Goal: Information Seeking & Learning: Learn about a topic

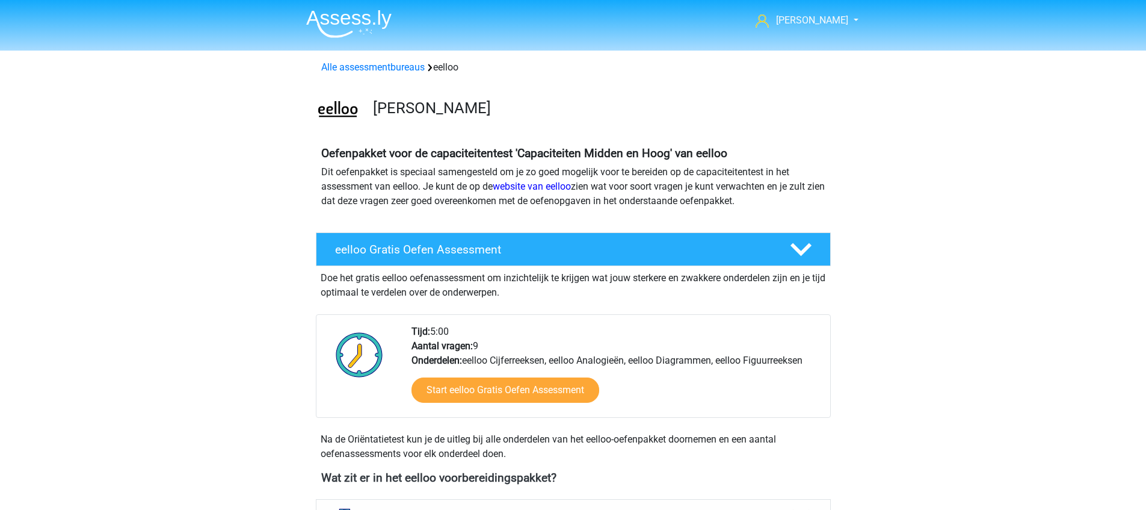
click at [336, 10] on img at bounding box center [348, 24] width 85 height 28
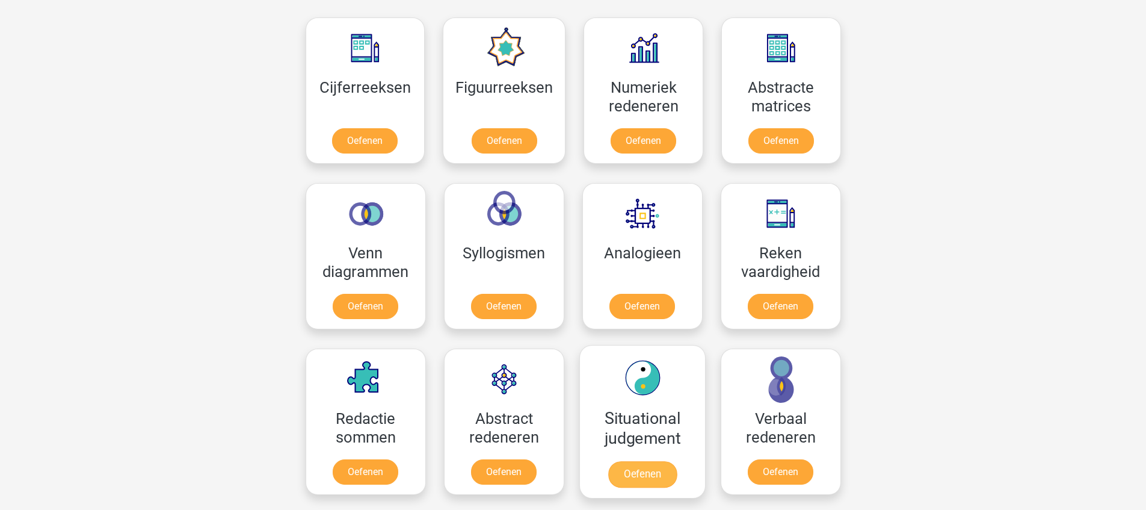
scroll to position [475, 0]
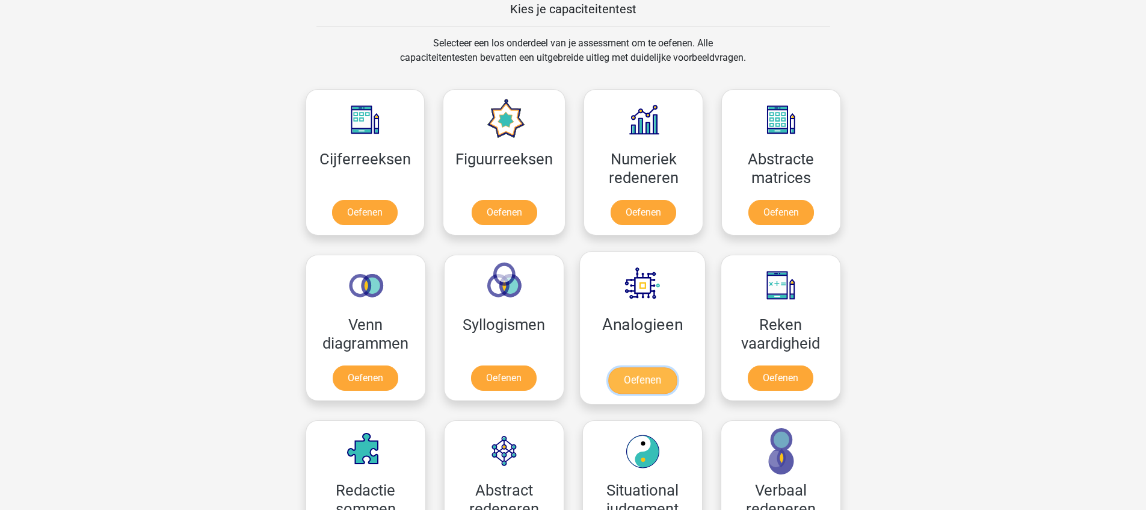
click at [650, 367] on link "Oefenen" at bounding box center [642, 380] width 69 height 26
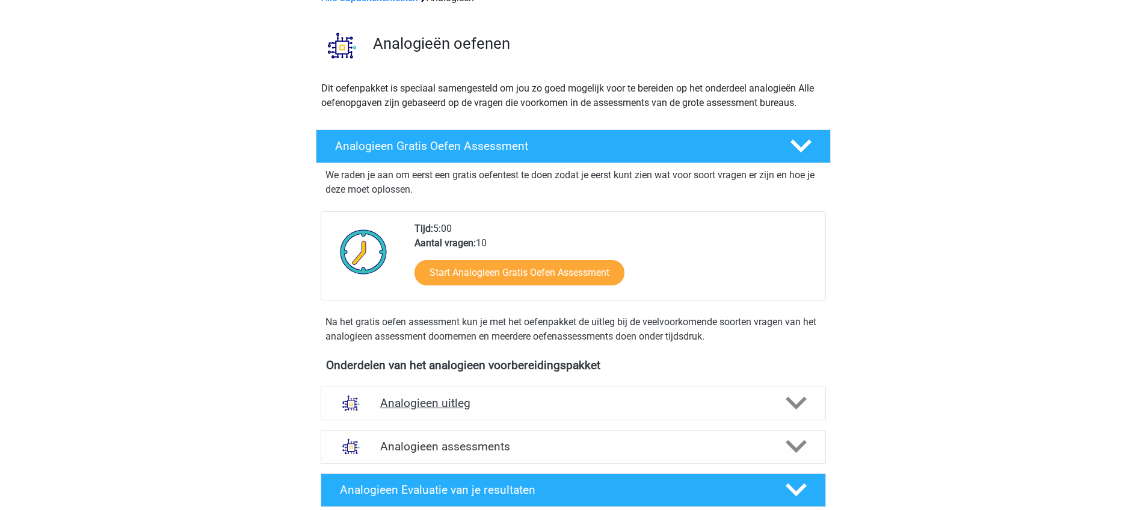
click at [607, 398] on h4 "Analogieen uitleg" at bounding box center [573, 403] width 386 height 14
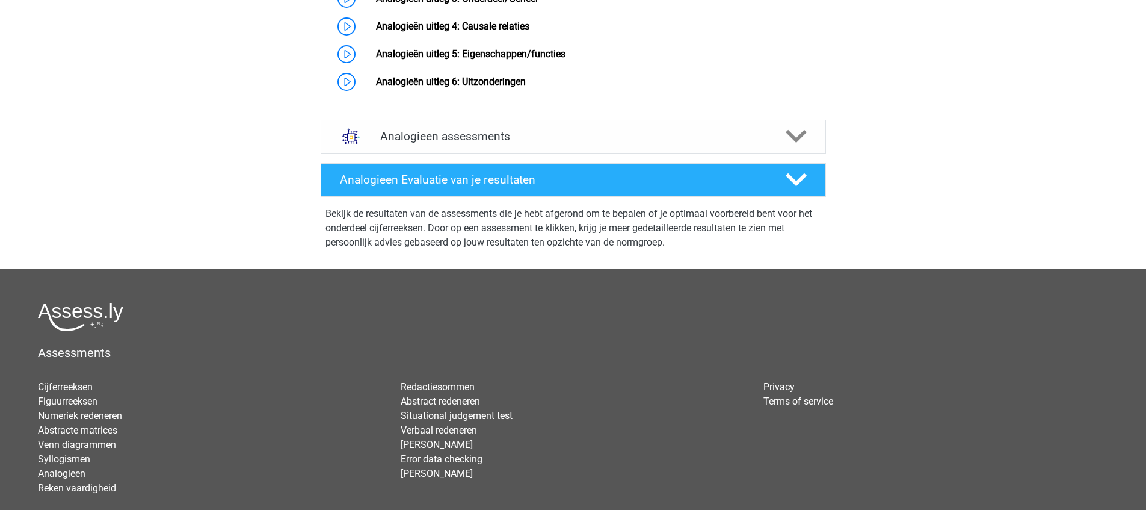
scroll to position [787, 0]
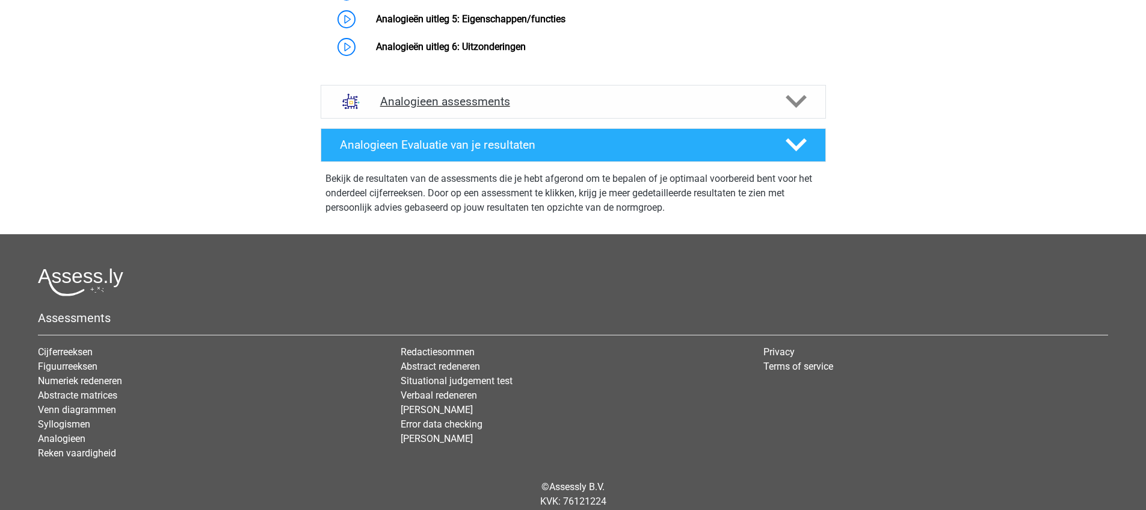
click at [633, 108] on h4 "Analogieen assessments" at bounding box center [573, 101] width 386 height 14
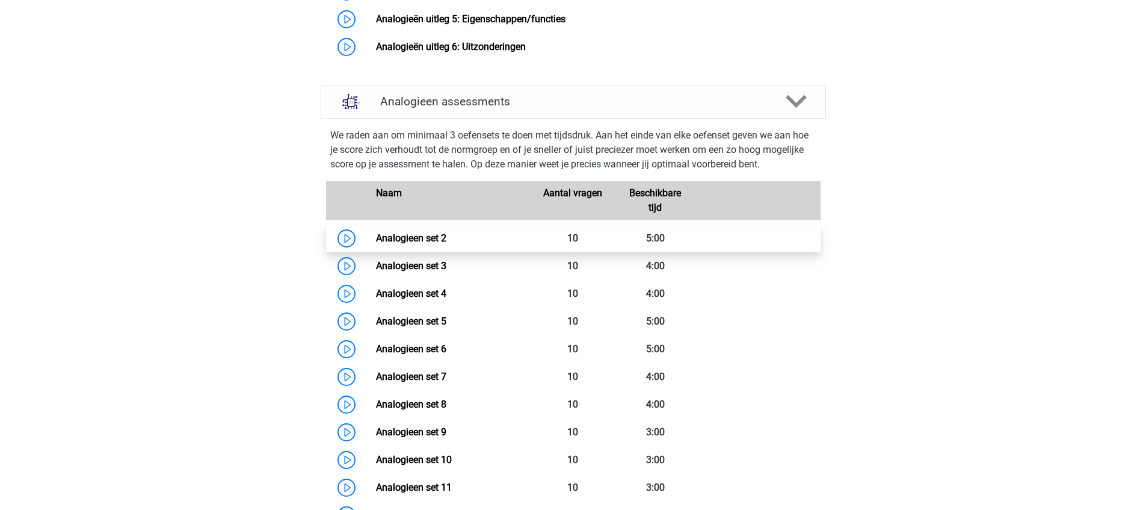
click at [402, 244] on link "Analogieen set 2" at bounding box center [411, 237] width 70 height 11
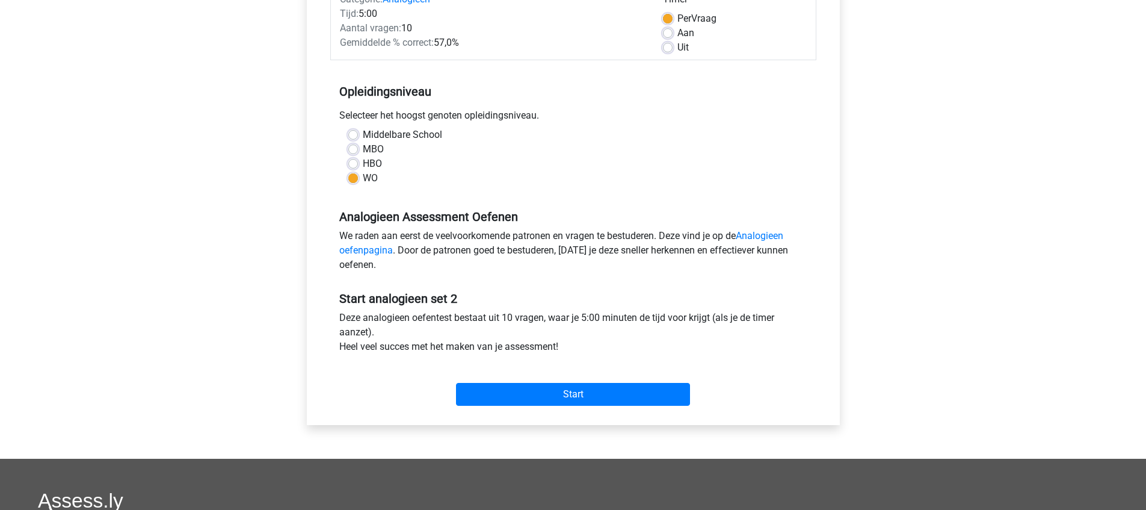
scroll to position [206, 0]
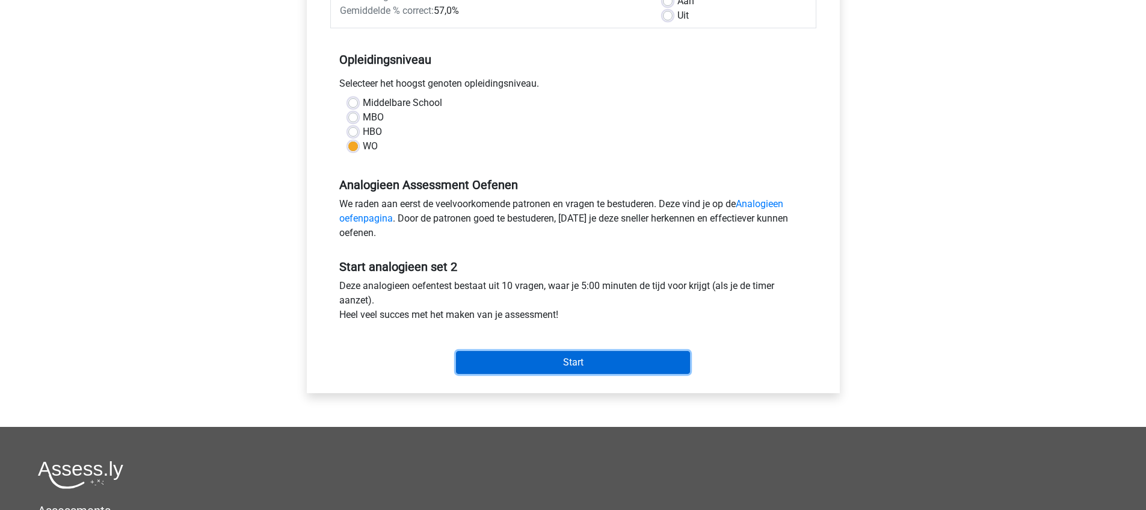
click at [572, 360] on input "Start" at bounding box center [573, 362] width 234 height 23
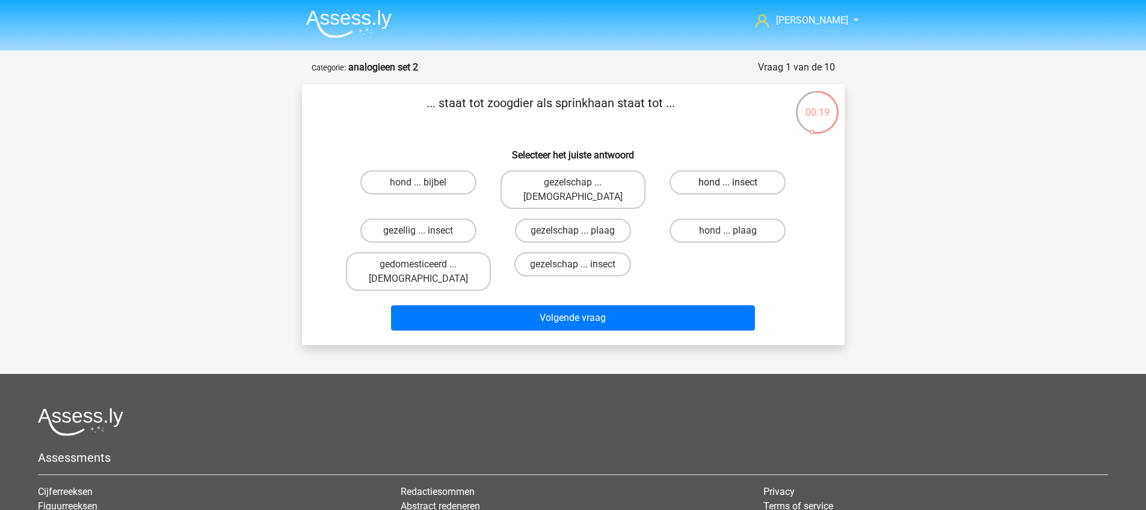
click at [708, 183] on label "hond ... insect" at bounding box center [728, 182] width 116 height 24
click at [728, 183] on input "hond ... insect" at bounding box center [732, 186] width 8 height 8
radio input "true"
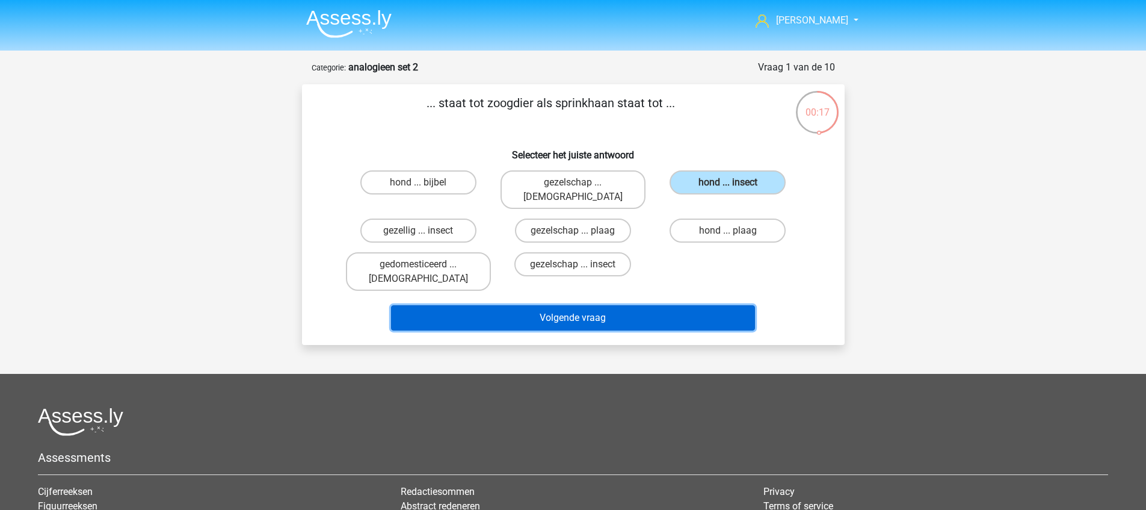
click at [572, 305] on button "Volgende vraag" at bounding box center [573, 317] width 364 height 25
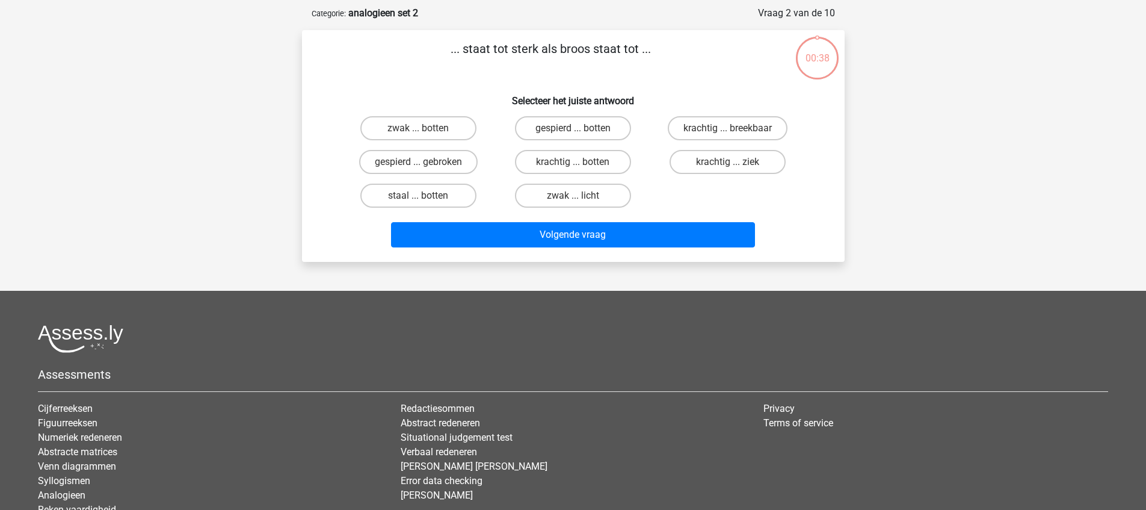
scroll to position [60, 0]
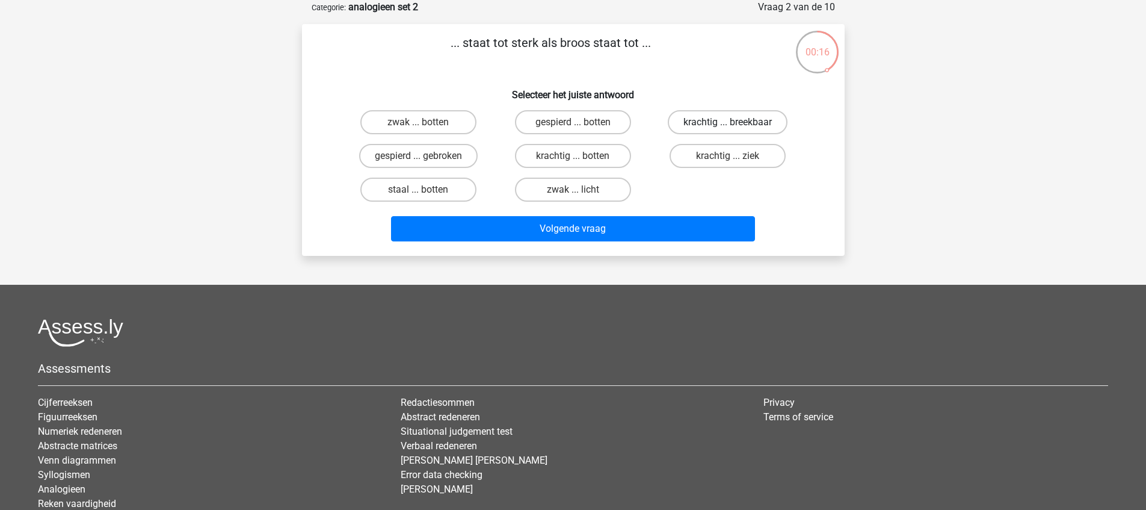
click at [723, 122] on label "krachtig ... breekbaar" at bounding box center [728, 122] width 120 height 24
click at [728, 122] on input "krachtig ... breekbaar" at bounding box center [732, 126] width 8 height 8
radio input "true"
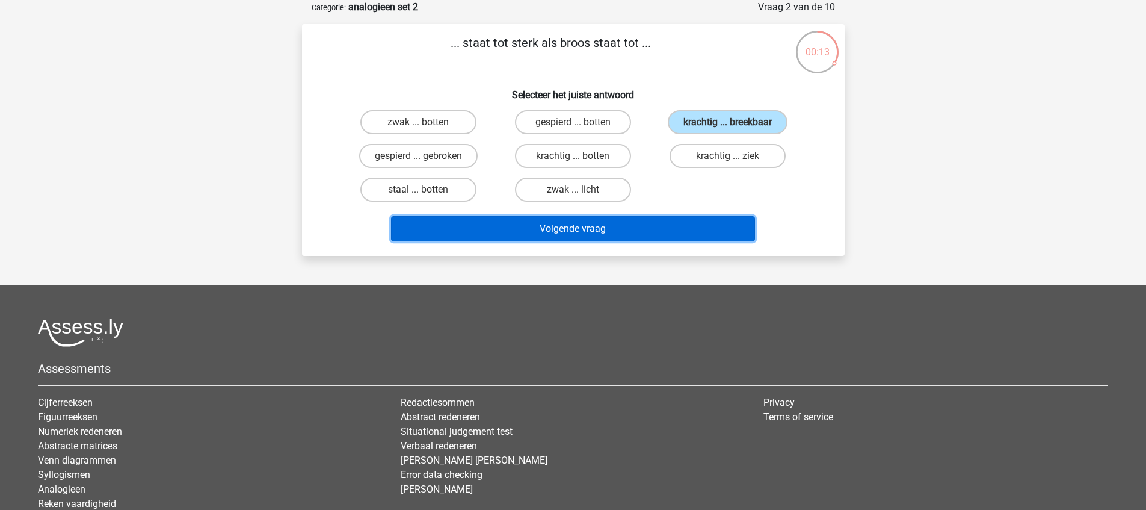
click at [592, 233] on button "Volgende vraag" at bounding box center [573, 228] width 364 height 25
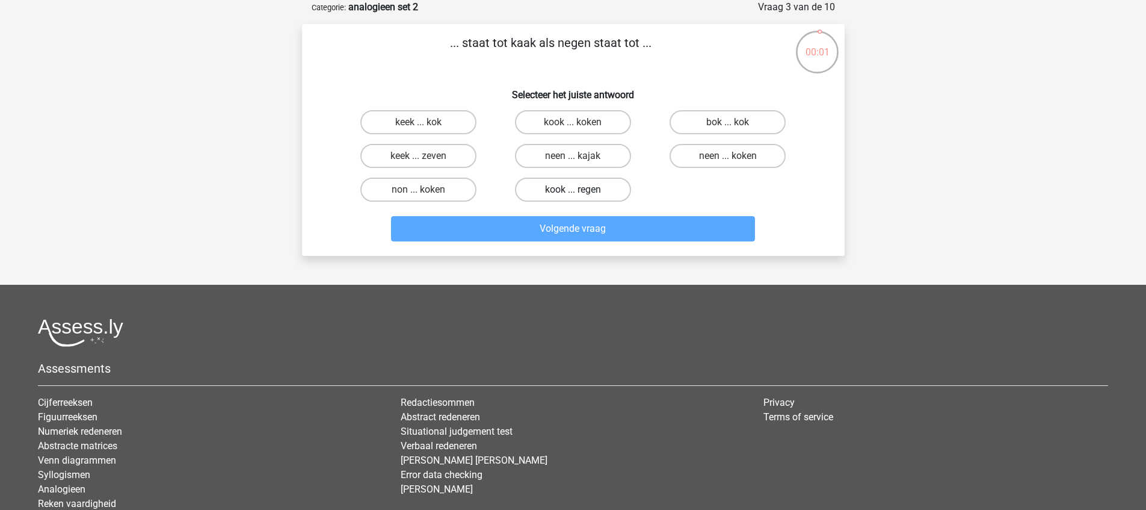
click at [577, 186] on label "kook ... regen" at bounding box center [573, 189] width 116 height 24
click at [577, 190] on input "kook ... regen" at bounding box center [577, 194] width 8 height 8
radio input "true"
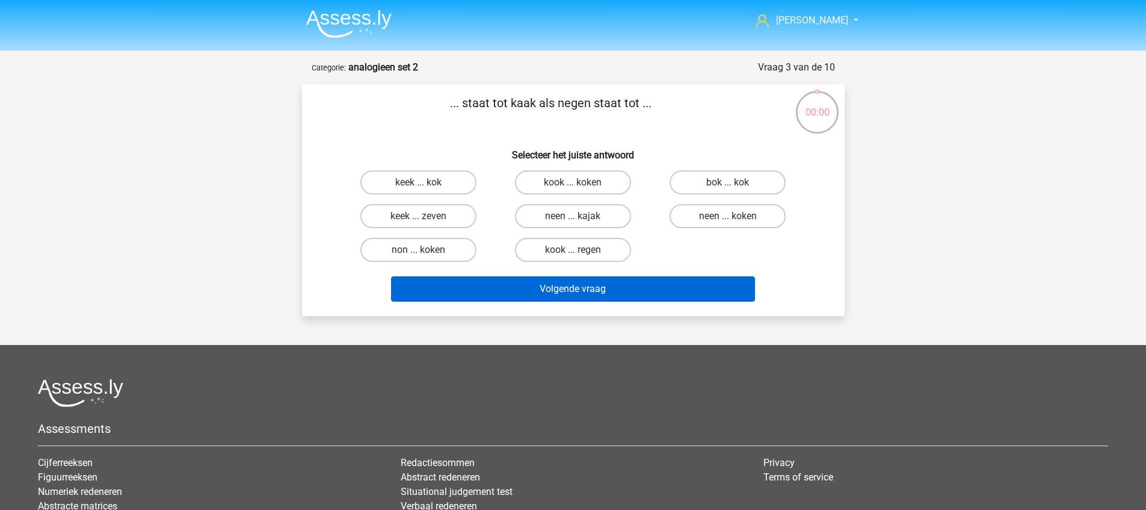
scroll to position [60, 0]
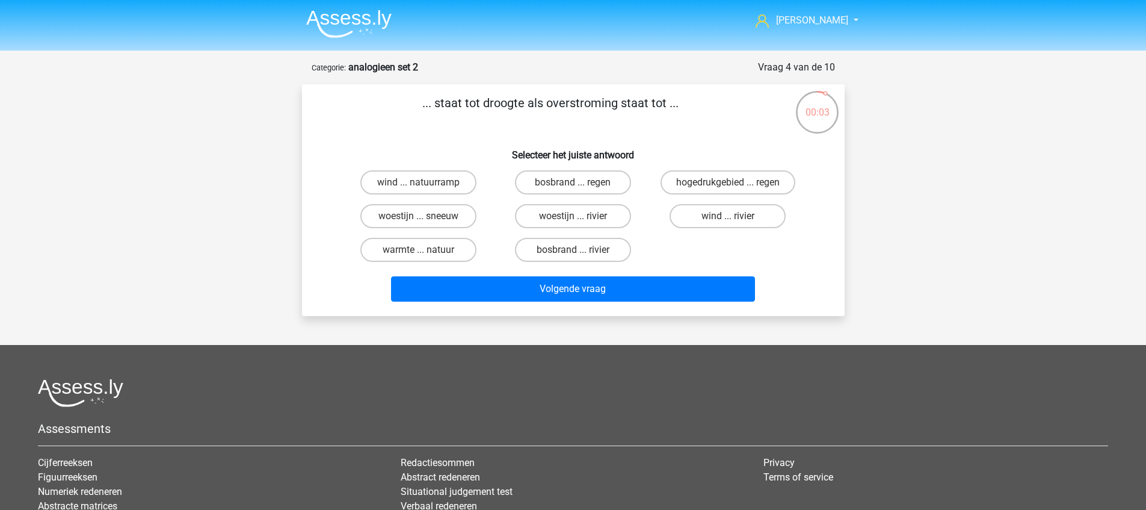
click at [733, 221] on input "wind ... rivier" at bounding box center [732, 220] width 8 height 8
radio input "true"
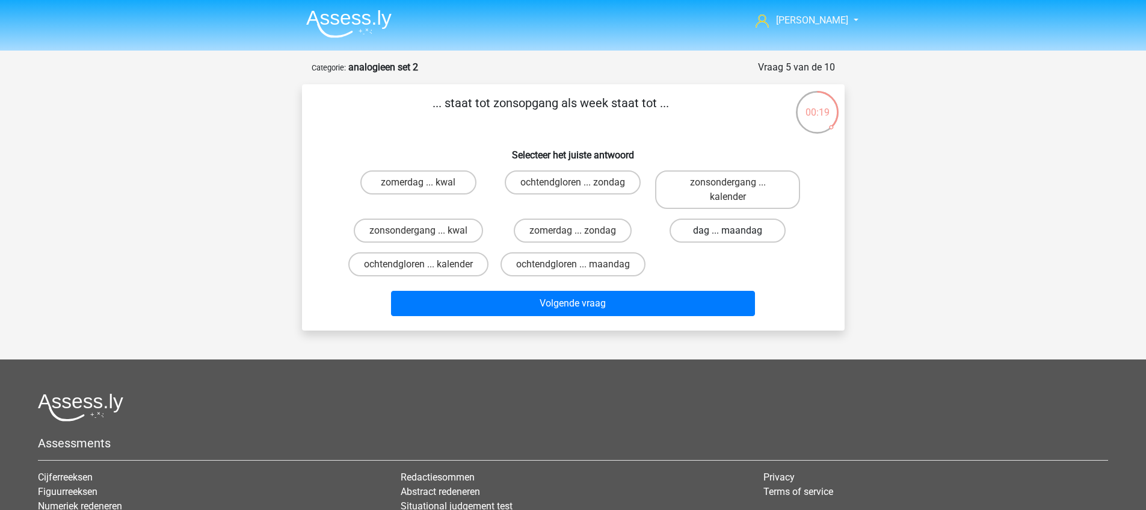
click at [721, 231] on label "dag ... maandag" at bounding box center [728, 230] width 116 height 24
click at [728, 231] on input "dag ... maandag" at bounding box center [732, 234] width 8 height 8
radio input "true"
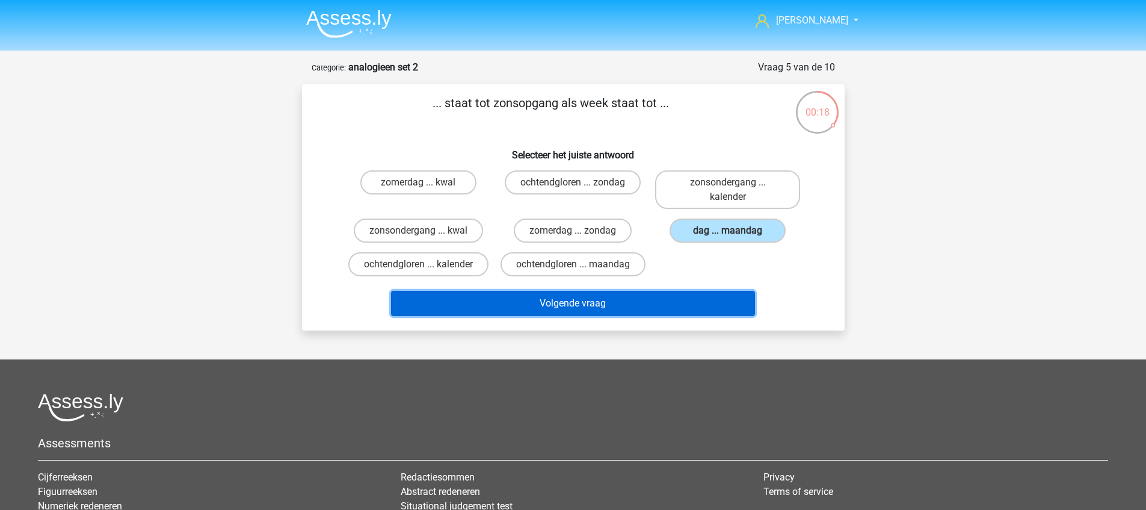
click at [569, 316] on button "Volgende vraag" at bounding box center [573, 303] width 364 height 25
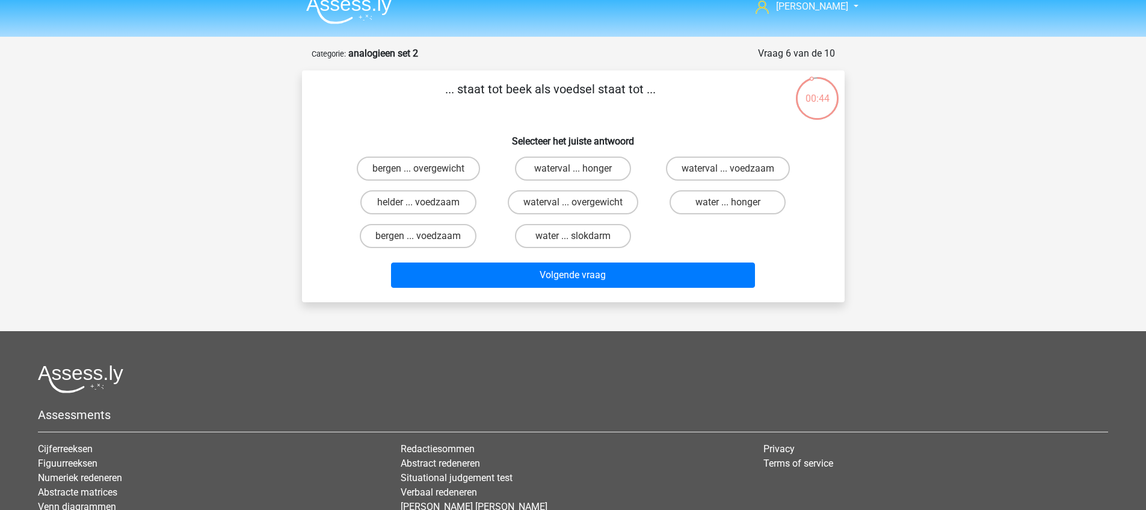
scroll to position [13, 0]
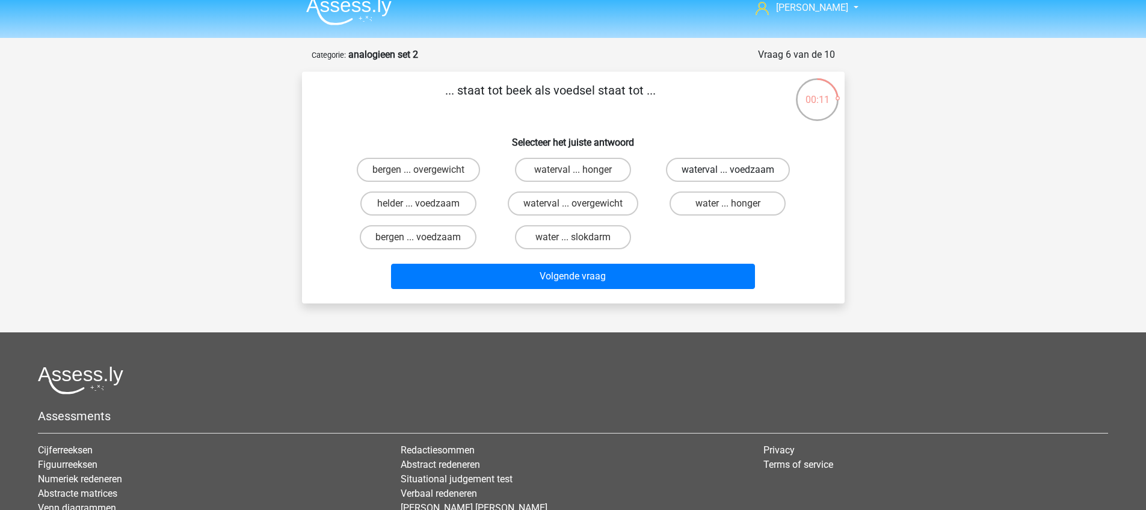
click at [703, 170] on label "waterval ... voedzaam" at bounding box center [728, 170] width 124 height 24
click at [728, 170] on input "waterval ... voedzaam" at bounding box center [732, 174] width 8 height 8
radio input "true"
click at [735, 207] on label "water ... honger" at bounding box center [728, 203] width 116 height 24
click at [735, 207] on input "water ... honger" at bounding box center [732, 207] width 8 height 8
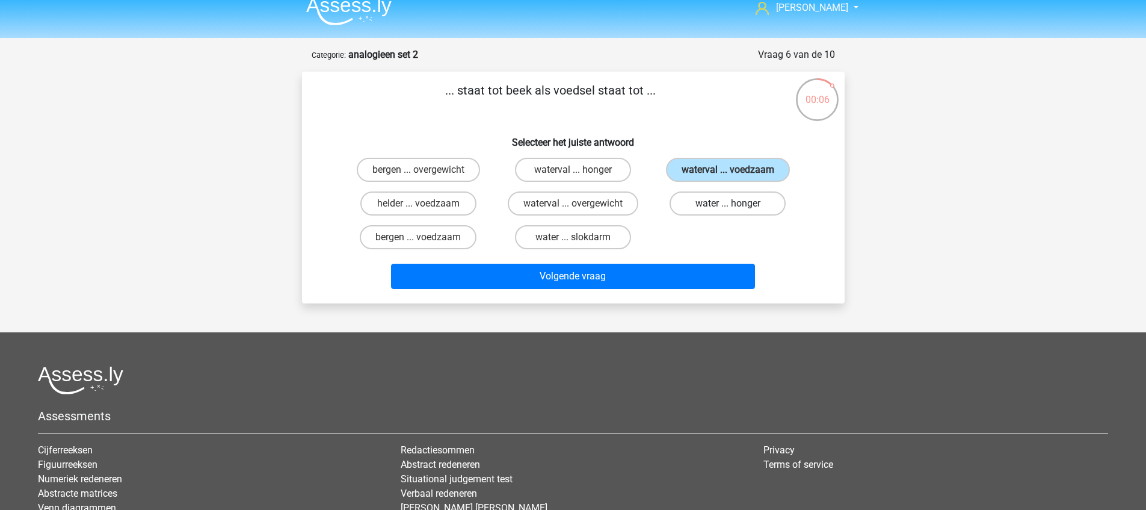
radio input "true"
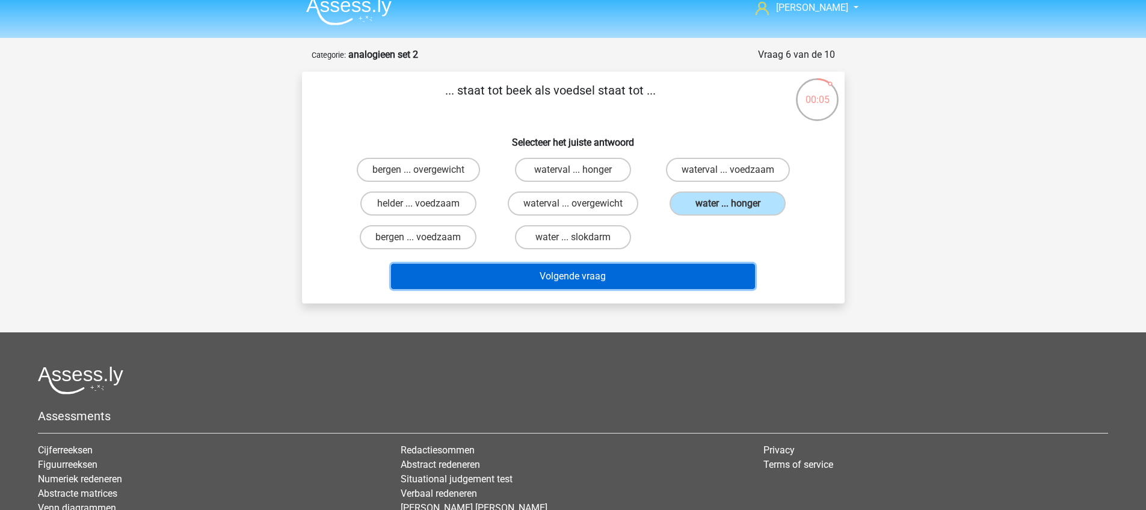
click at [594, 276] on button "Volgende vraag" at bounding box center [573, 276] width 364 height 25
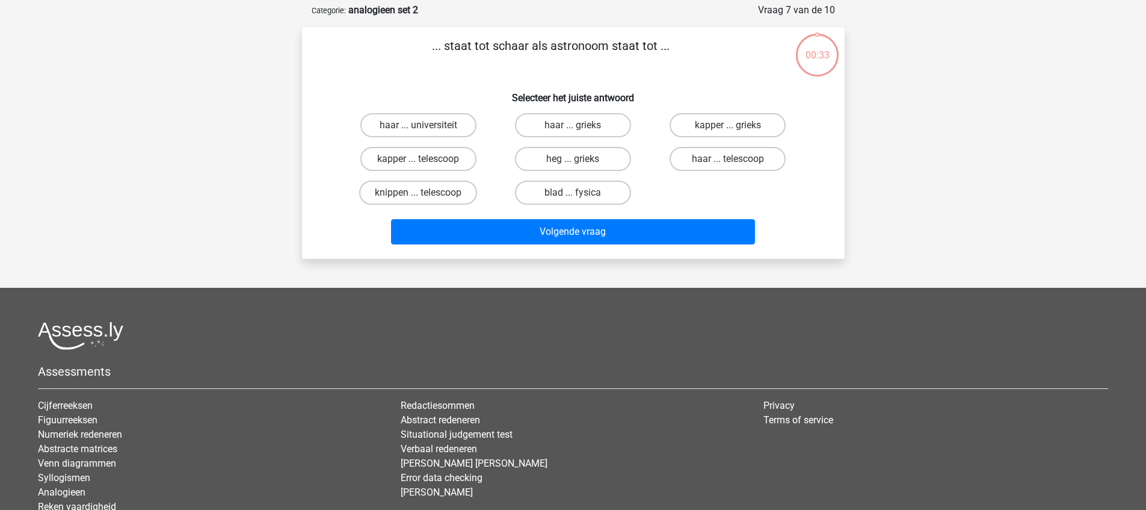
scroll to position [60, 0]
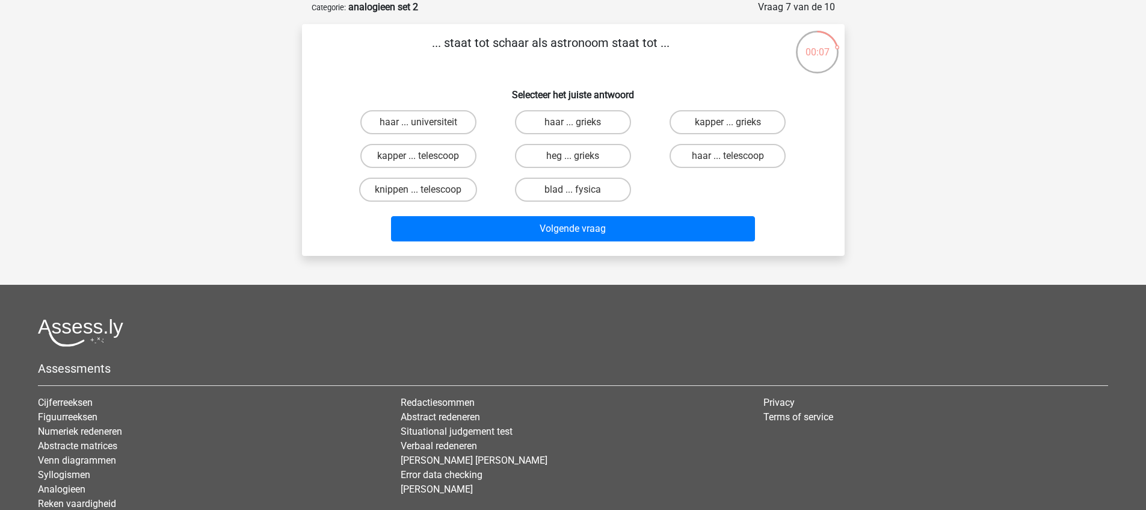
click at [421, 158] on input "kapper ... telescoop" at bounding box center [422, 160] width 8 height 8
radio input "true"
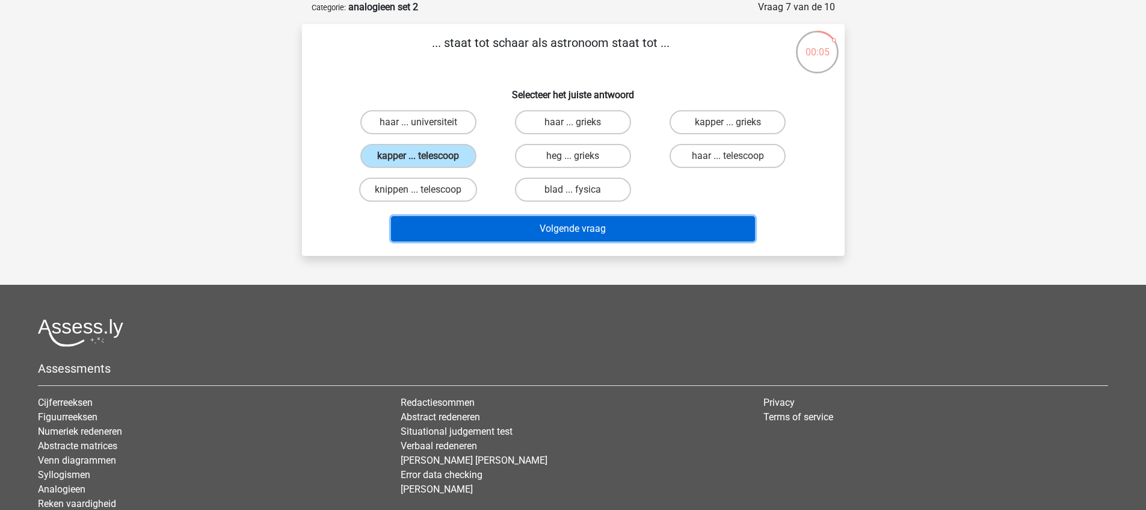
drag, startPoint x: 446, startPoint y: 234, endPoint x: 347, endPoint y: 224, distance: 99.8
click at [347, 224] on div "Volgende vraag" at bounding box center [573, 231] width 464 height 30
click at [455, 232] on button "Volgende vraag" at bounding box center [573, 228] width 364 height 25
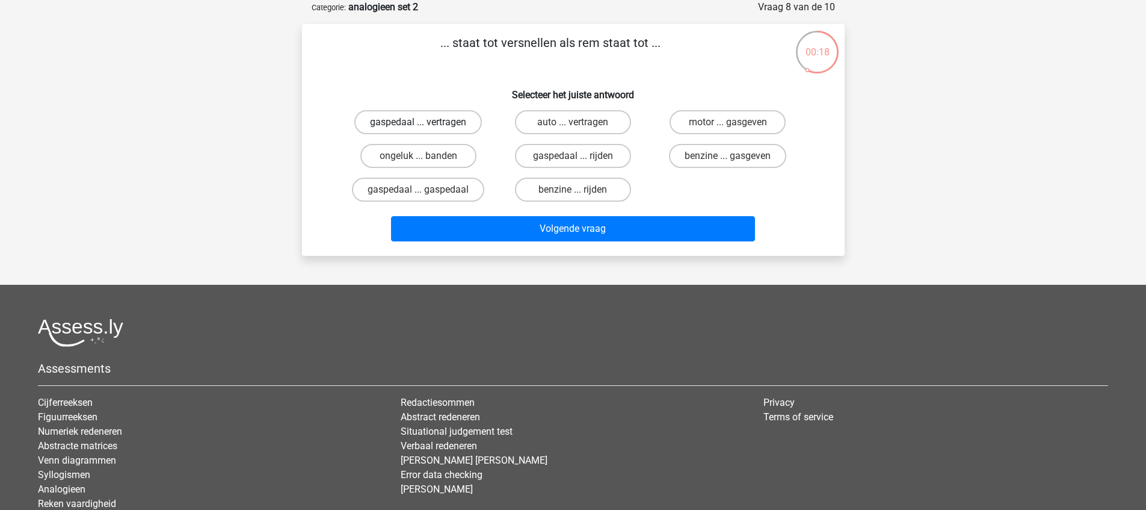
click at [439, 122] on label "gaspedaal ... vertragen" at bounding box center [418, 122] width 128 height 24
click at [426, 122] on input "gaspedaal ... vertragen" at bounding box center [422, 126] width 8 height 8
radio input "true"
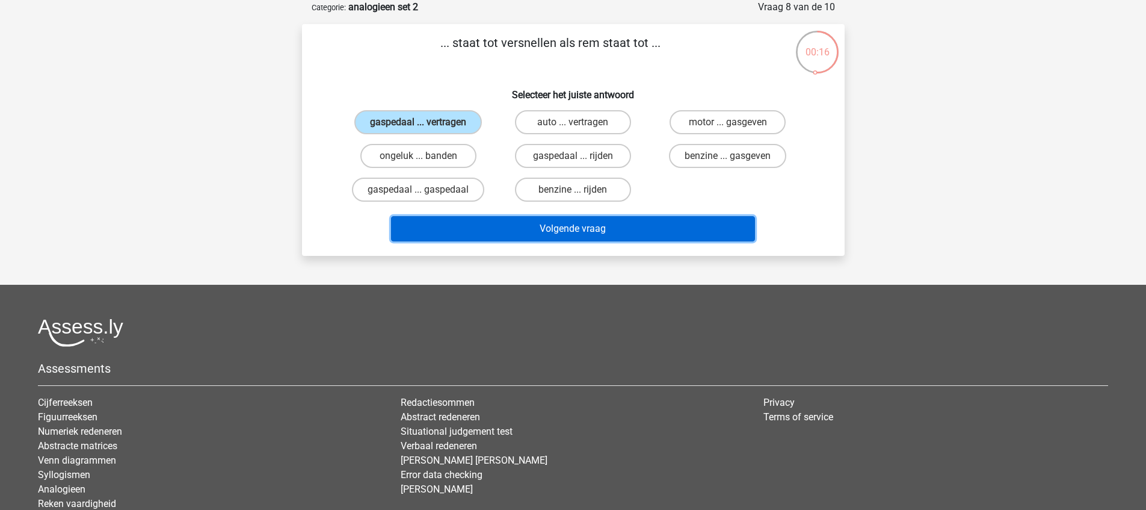
click at [489, 236] on button "Volgende vraag" at bounding box center [573, 228] width 364 height 25
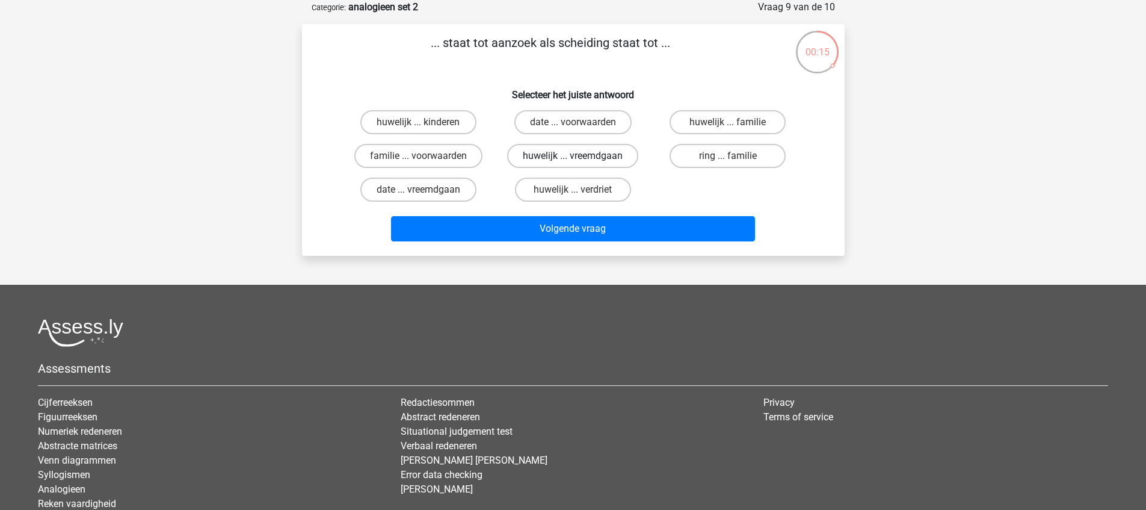
click at [568, 155] on label "huwelijk ... vreemdgaan" at bounding box center [572, 156] width 131 height 24
click at [573, 156] on input "huwelijk ... vreemdgaan" at bounding box center [577, 160] width 8 height 8
radio input "true"
click at [570, 194] on label "huwelijk ... verdriet" at bounding box center [573, 189] width 116 height 24
click at [573, 194] on input "huwelijk ... verdriet" at bounding box center [577, 194] width 8 height 8
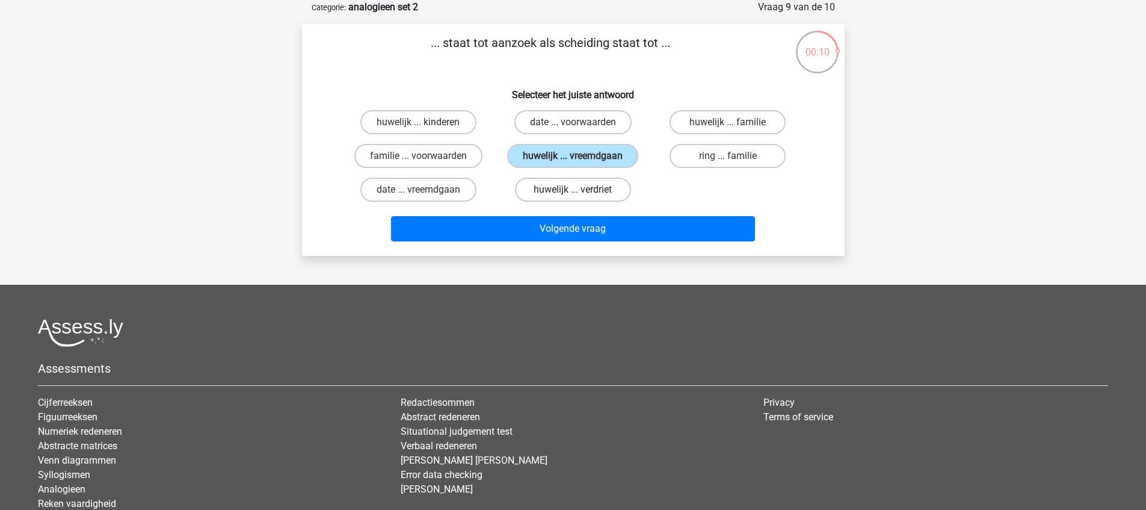
radio input "true"
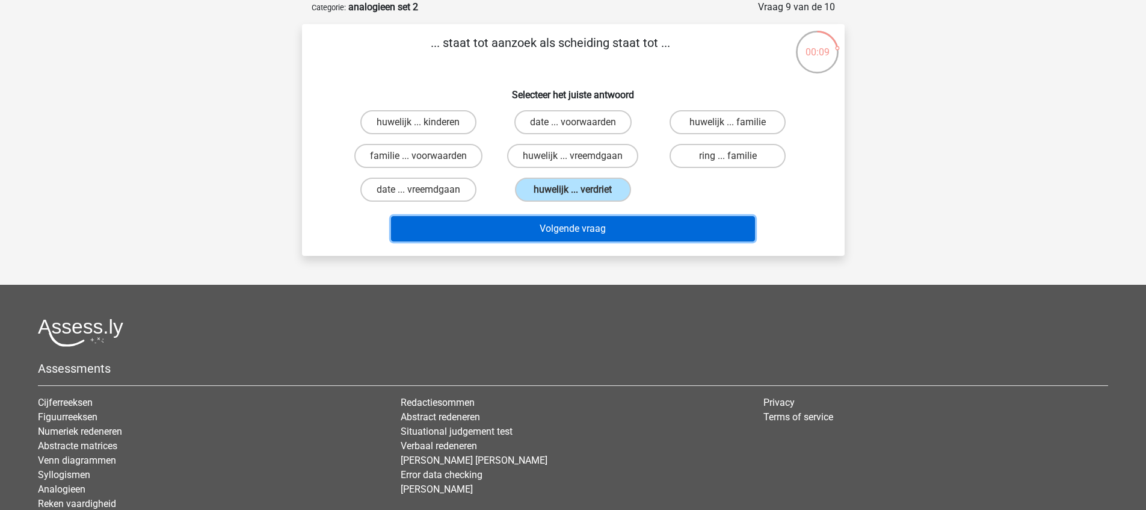
click at [555, 226] on button "Volgende vraag" at bounding box center [573, 228] width 364 height 25
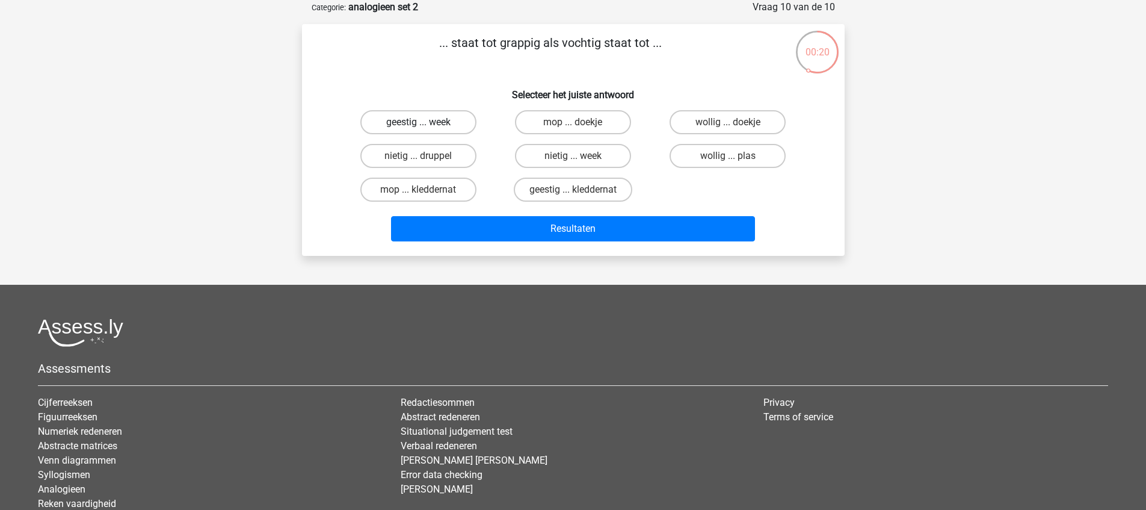
click at [451, 122] on label "geestig ... week" at bounding box center [418, 122] width 116 height 24
click at [426, 122] on input "geestig ... week" at bounding box center [422, 126] width 8 height 8
radio input "true"
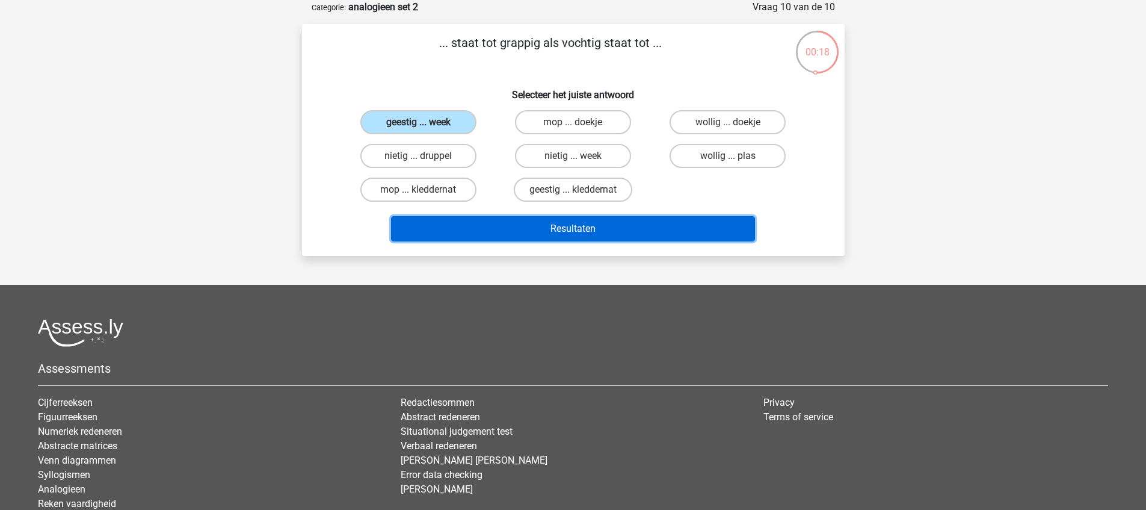
click at [447, 225] on button "Resultaten" at bounding box center [573, 228] width 364 height 25
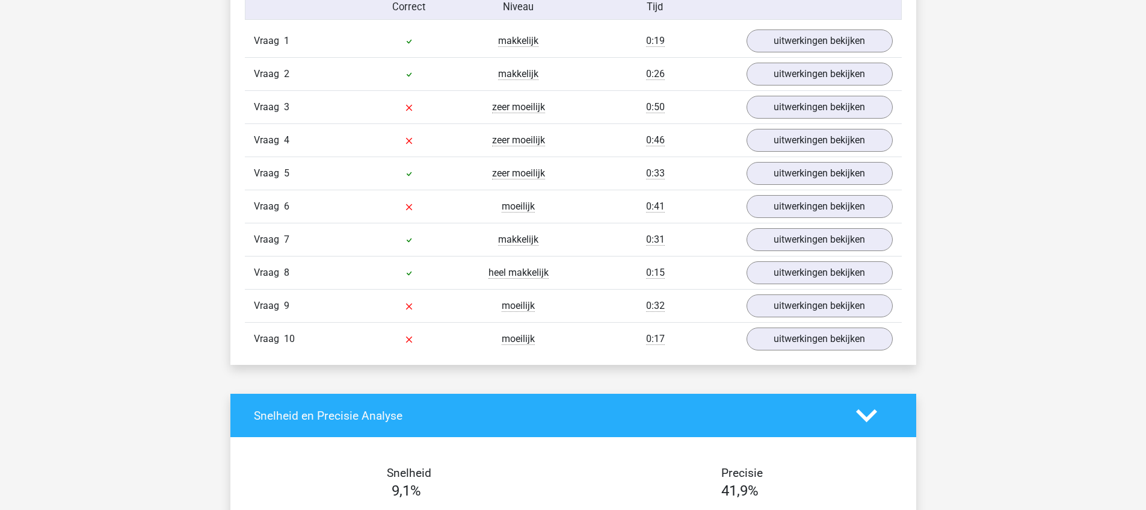
scroll to position [828, 0]
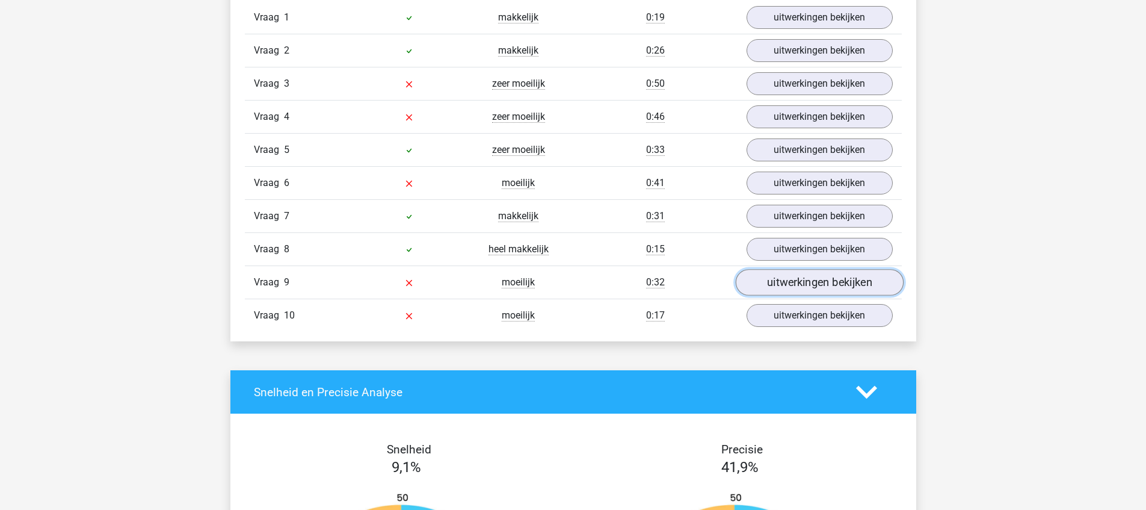
click at [770, 284] on link "uitwerkingen bekijken" at bounding box center [819, 283] width 168 height 26
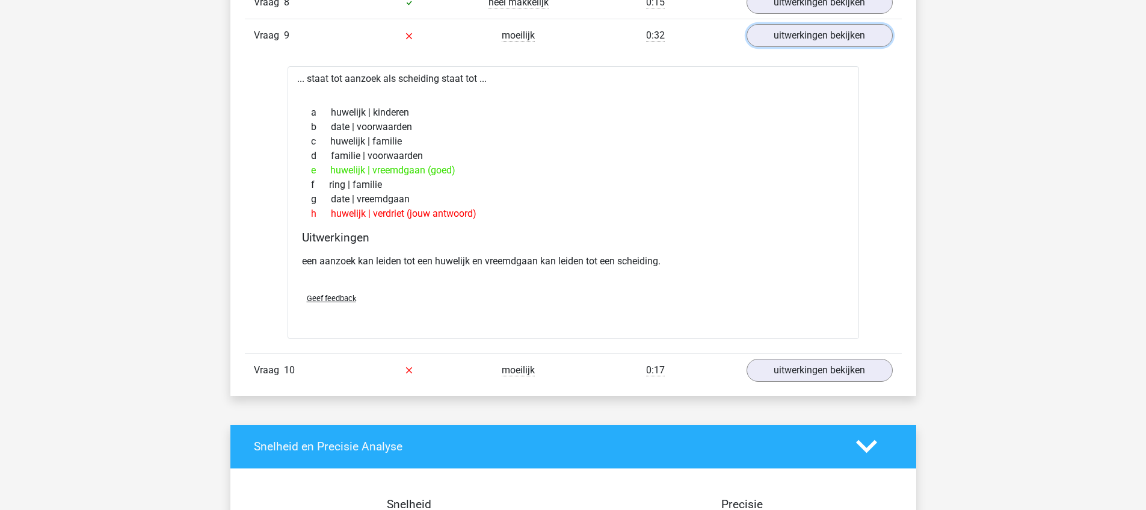
scroll to position [1087, 0]
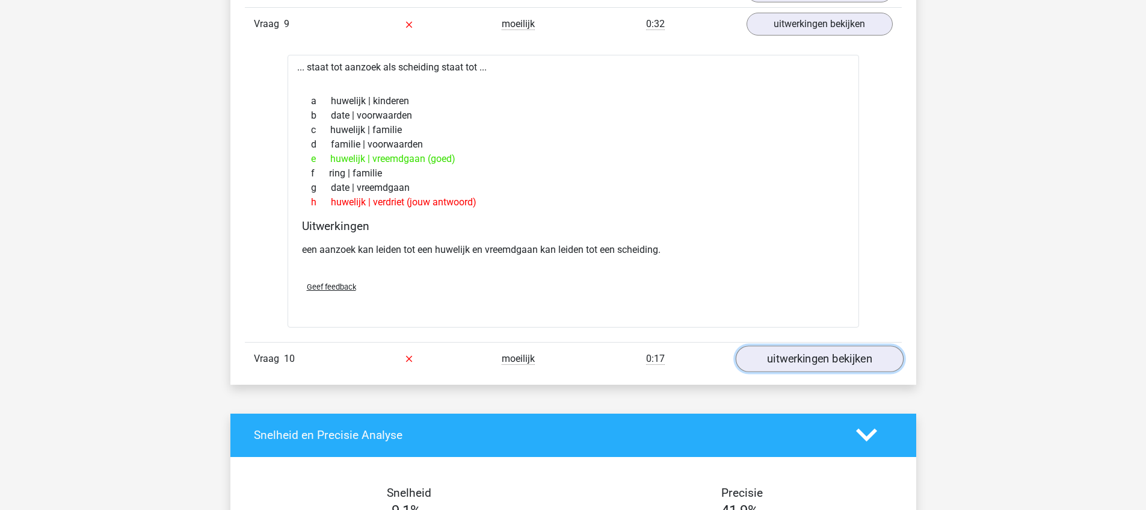
click at [789, 362] on link "uitwerkingen bekijken" at bounding box center [819, 358] width 168 height 26
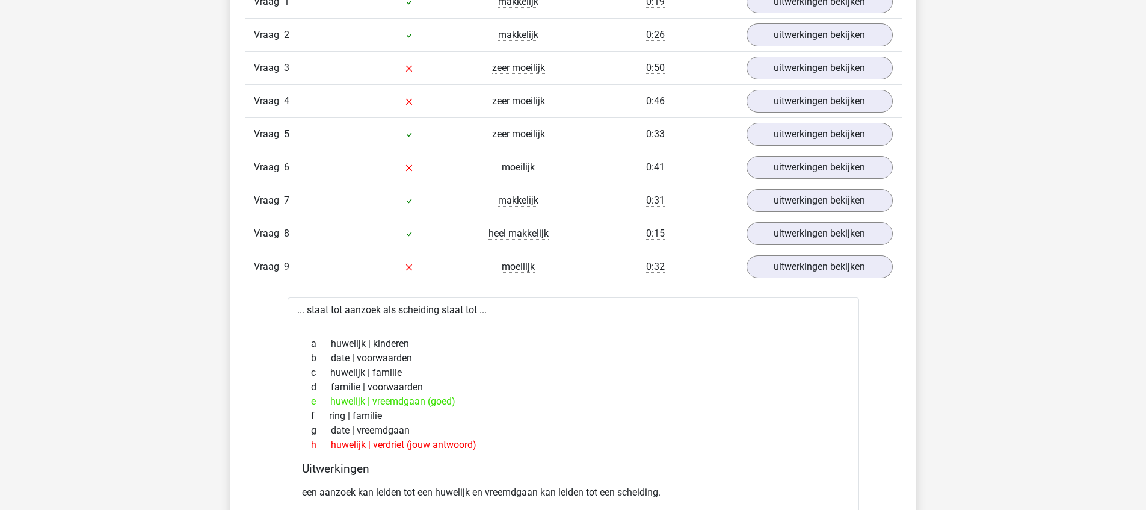
scroll to position [792, 0]
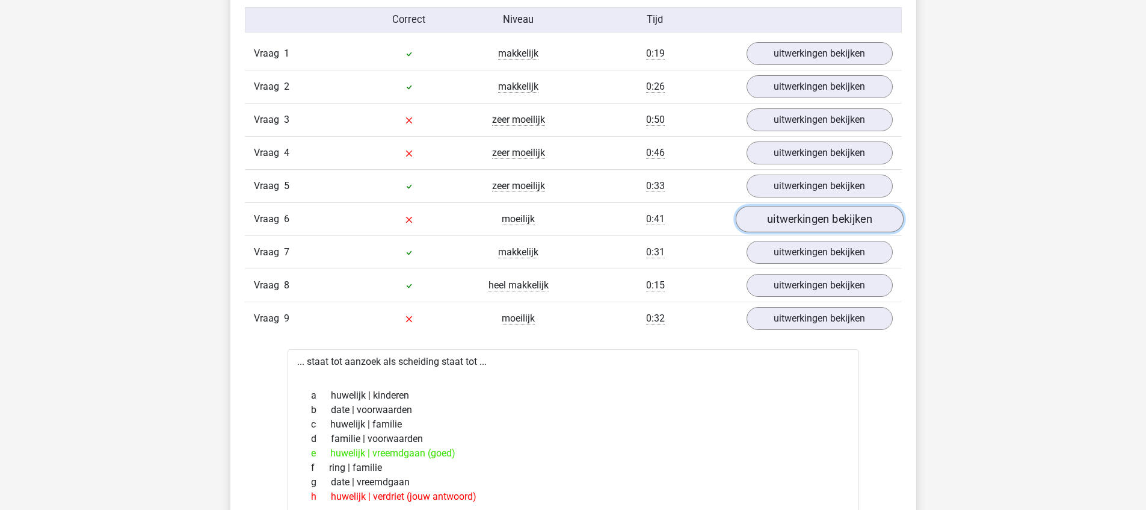
click at [806, 219] on link "uitwerkingen bekijken" at bounding box center [819, 219] width 168 height 26
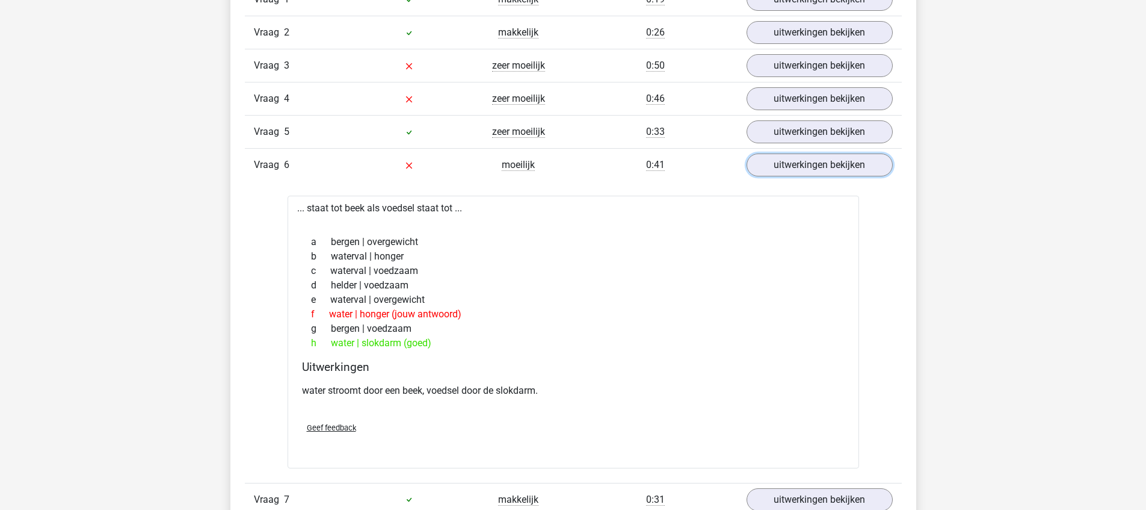
scroll to position [852, 0]
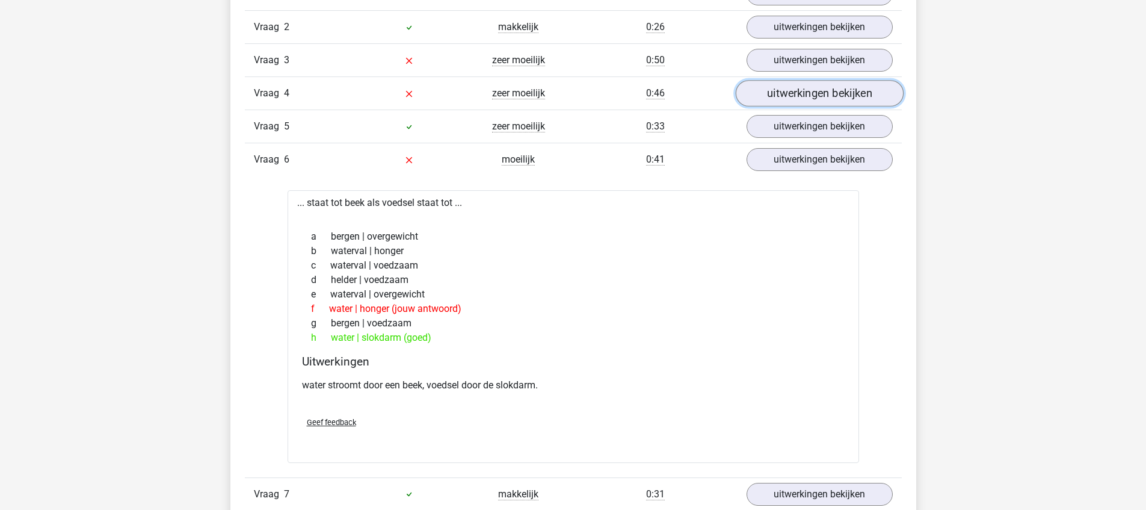
click at [805, 98] on link "uitwerkingen bekijken" at bounding box center [819, 94] width 168 height 26
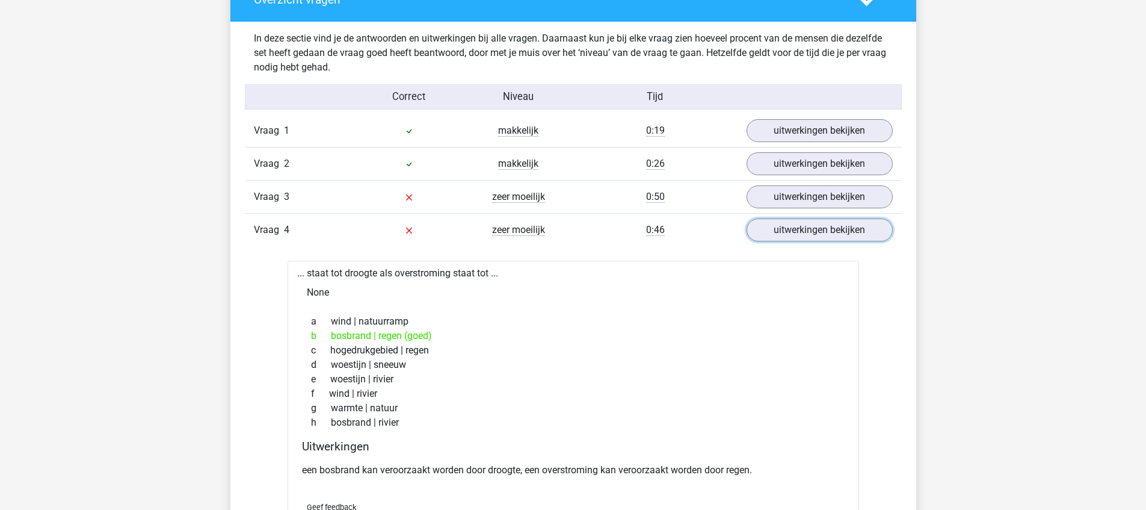
scroll to position [705, 0]
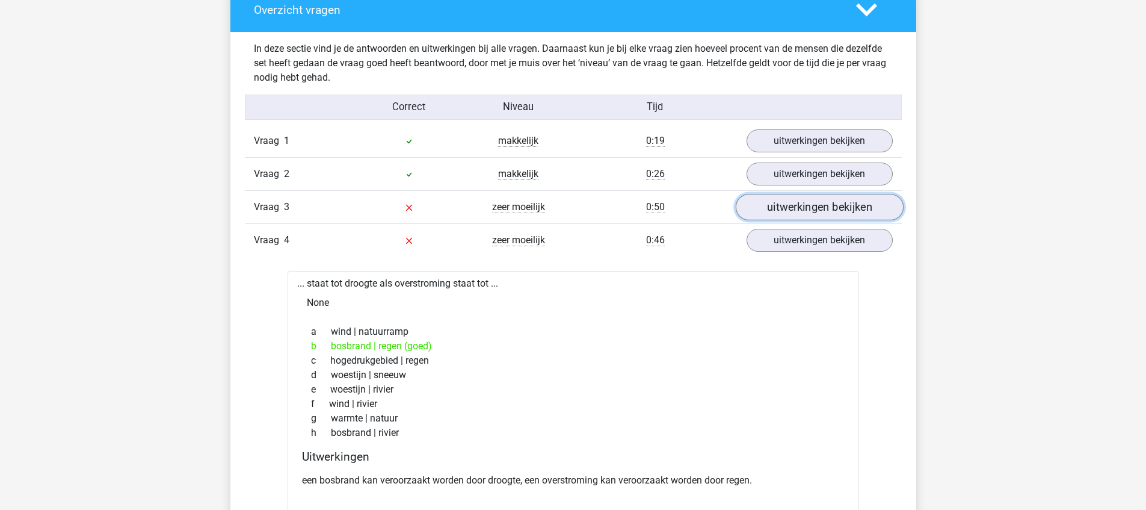
click at [795, 204] on link "uitwerkingen bekijken" at bounding box center [819, 207] width 168 height 26
